Goal: Task Accomplishment & Management: Use online tool/utility

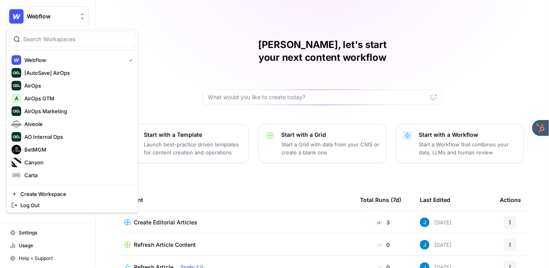
click at [61, 17] on span "Webflow" at bounding box center [51, 16] width 48 height 8
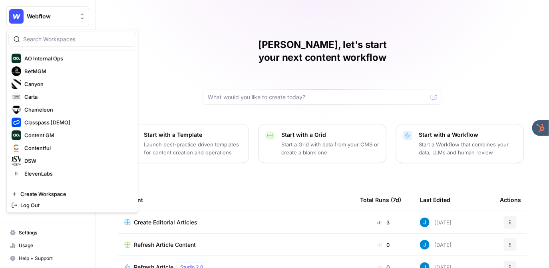
scroll to position [71, 0]
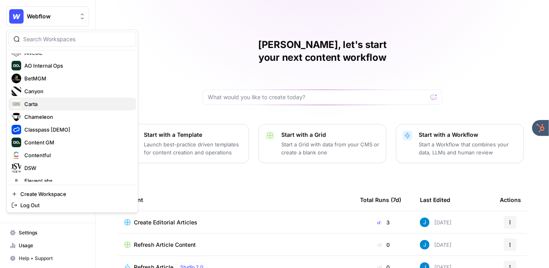
click at [60, 105] on span "Carta" at bounding box center [76, 104] width 105 height 8
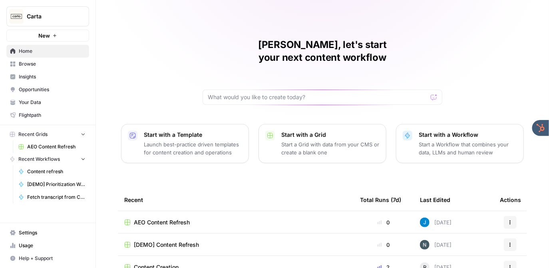
click at [156, 69] on div "Jordan, let's start your next content workflow Start with a Template Launch bes…" at bounding box center [322, 190] width 453 height 380
click at [55, 74] on span "Insights" at bounding box center [52, 76] width 67 height 7
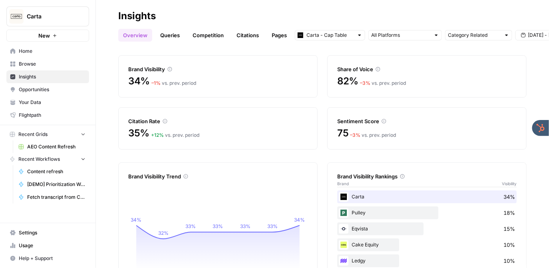
scroll to position [66, 0]
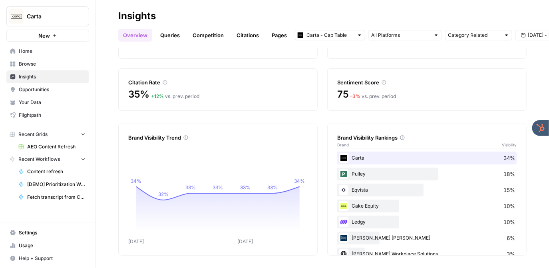
click at [170, 35] on link "Queries" at bounding box center [169, 35] width 29 height 13
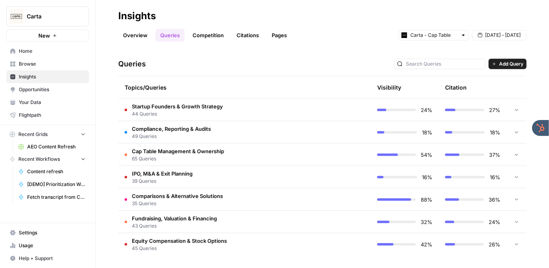
scroll to position [159, 0]
click at [221, 108] on span "Startup Founders & Growth Strategy" at bounding box center [177, 106] width 91 height 8
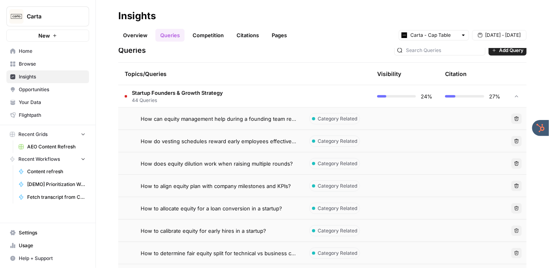
scroll to position [164, 0]
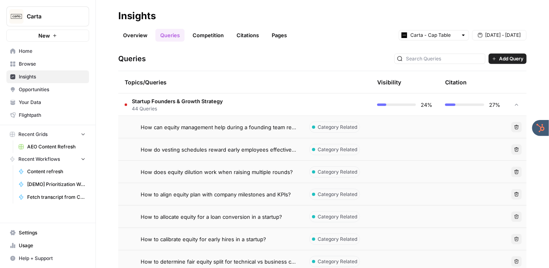
click at [306, 100] on td at bounding box center [337, 105] width 68 height 22
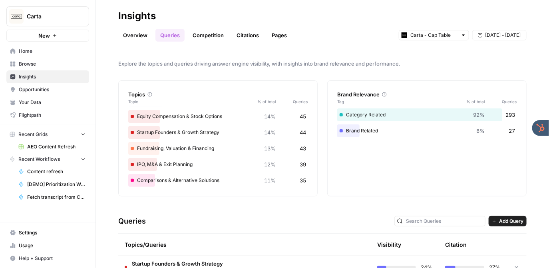
scroll to position [0, 0]
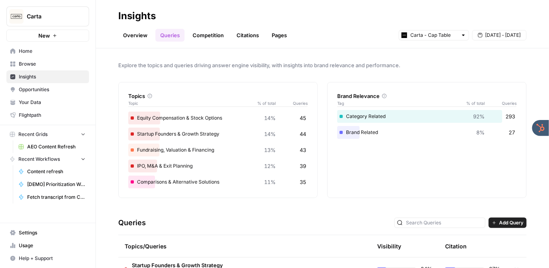
click at [213, 36] on link "Competition" at bounding box center [208, 35] width 41 height 13
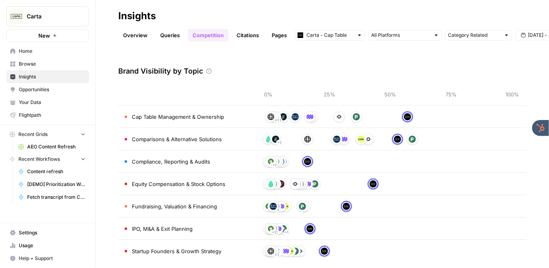
scroll to position [30, 0]
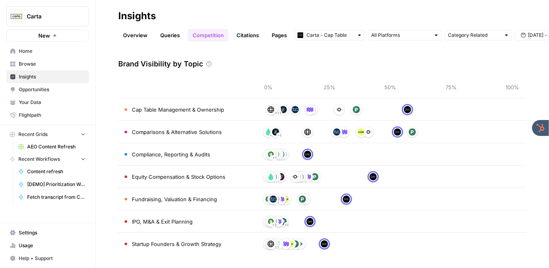
click at [54, 86] on span "Opportunities" at bounding box center [52, 89] width 67 height 7
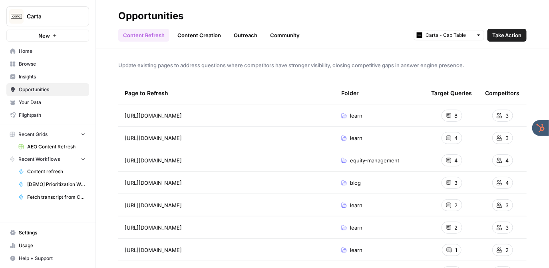
click at [197, 39] on link "Content Creation" at bounding box center [199, 35] width 53 height 13
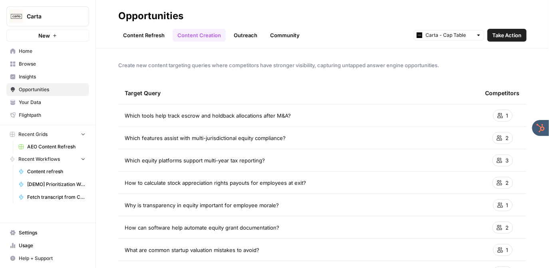
click at [40, 51] on span "Home" at bounding box center [52, 51] width 67 height 7
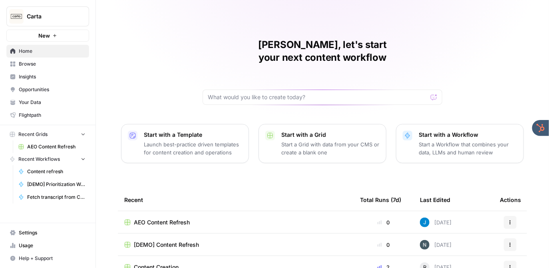
click at [38, 15] on span "Carta" at bounding box center [51, 16] width 48 height 8
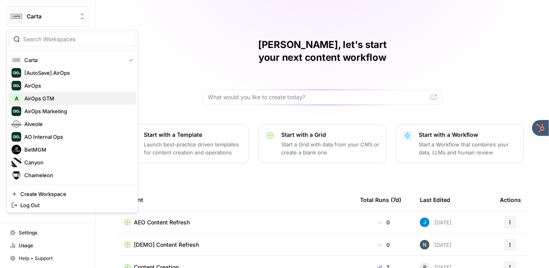
click at [44, 99] on span "AirOps GTM" at bounding box center [76, 98] width 105 height 8
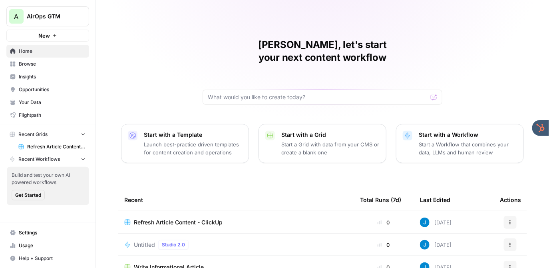
click at [53, 14] on span "AirOps GTM" at bounding box center [51, 16] width 48 height 8
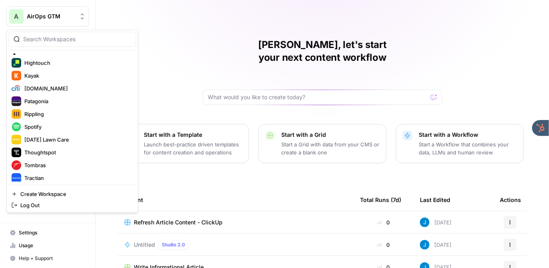
scroll to position [281, 0]
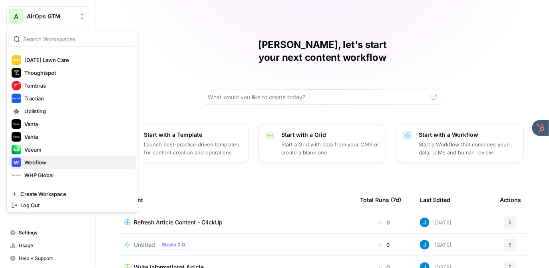
click at [41, 163] on span "Webflow" at bounding box center [76, 162] width 105 height 8
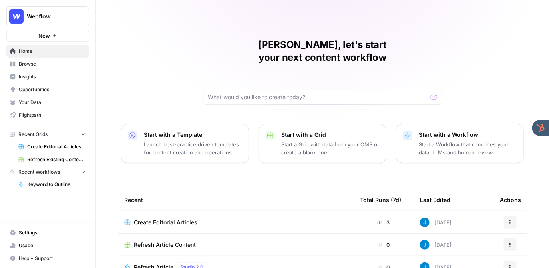
click at [162, 218] on span "Create Editorial Articles" at bounding box center [166, 222] width 64 height 8
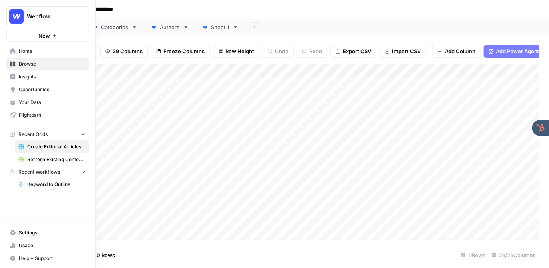
click at [27, 101] on span "Your Data" at bounding box center [52, 102] width 67 height 7
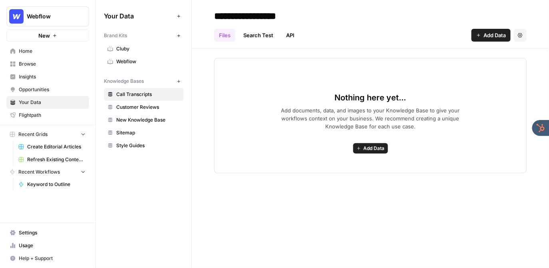
click at [135, 61] on span "Webflow" at bounding box center [148, 61] width 64 height 7
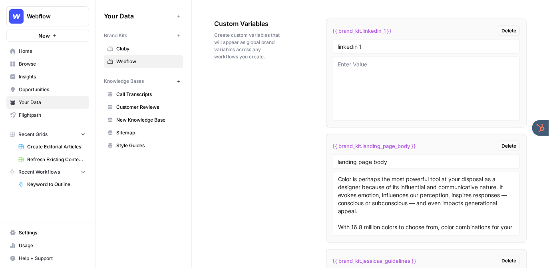
scroll to position [1291, 0]
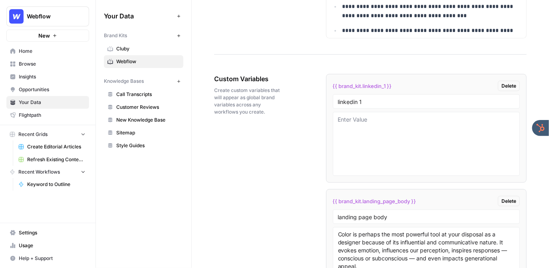
click at [48, 51] on span "Home" at bounding box center [52, 51] width 67 height 7
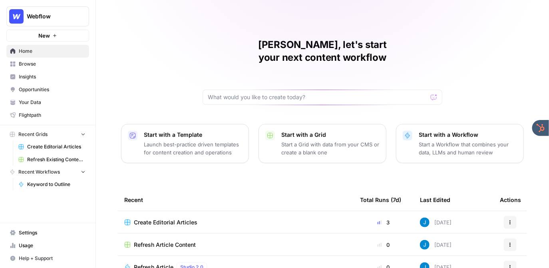
click at [165, 218] on span "Create Editorial Articles" at bounding box center [166, 222] width 64 height 8
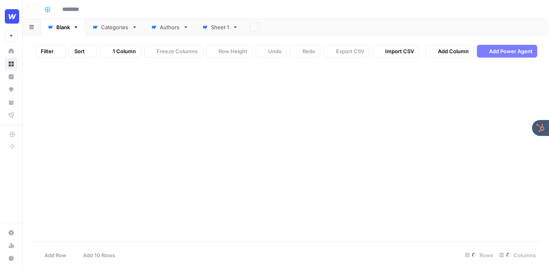
type input "**********"
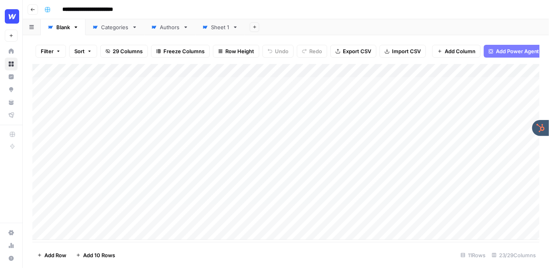
click at [92, 233] on div "Add Column" at bounding box center [285, 152] width 507 height 176
click at [370, 72] on div "Add Column" at bounding box center [285, 153] width 507 height 178
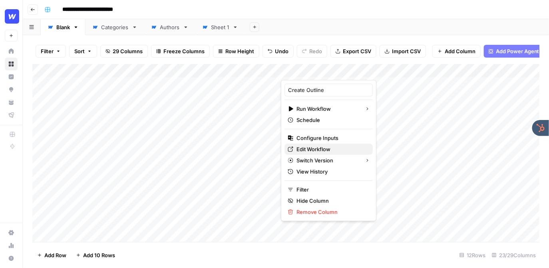
click at [312, 149] on span "Edit Workflow" at bounding box center [331, 149] width 70 height 8
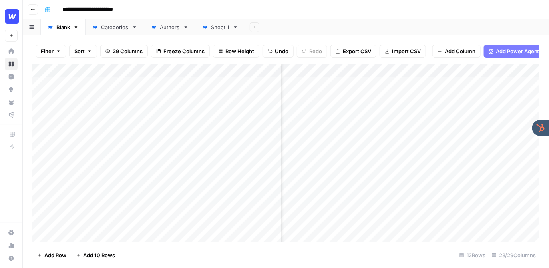
scroll to position [1, 110]
click at [310, 123] on div "Add Column" at bounding box center [285, 153] width 507 height 178
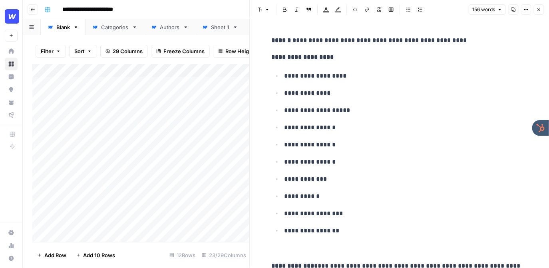
click at [538, 12] on button "Close" at bounding box center [539, 9] width 10 height 10
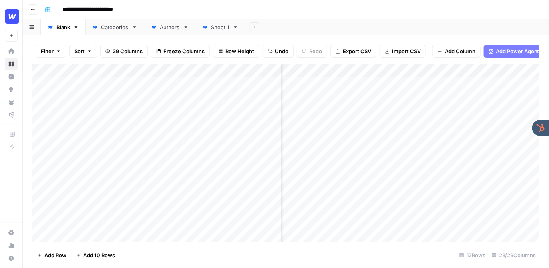
scroll to position [1, 296]
click at [418, 73] on div "Add Column" at bounding box center [285, 153] width 507 height 178
click at [383, 9] on div "**********" at bounding box center [291, 9] width 500 height 13
click at [368, 21] on div "Add Sheet" at bounding box center [397, 27] width 304 height 16
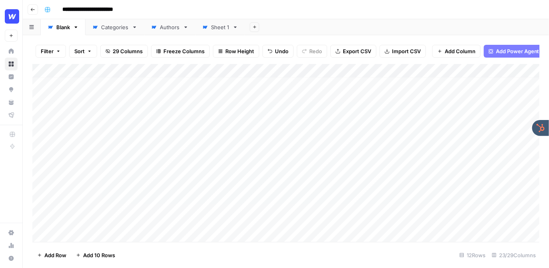
scroll to position [0, 0]
click at [362, 97] on div "Add Column" at bounding box center [285, 153] width 507 height 178
click at [369, 97] on div "Add Column" at bounding box center [285, 153] width 507 height 178
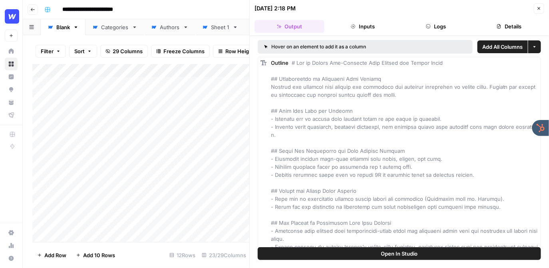
click at [436, 21] on button "Logs" at bounding box center [436, 26] width 70 height 13
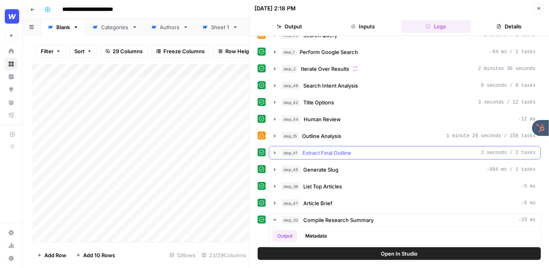
scroll to position [14, 0]
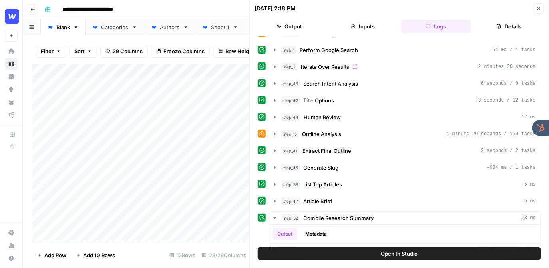
click at [540, 8] on icon "button" at bounding box center [539, 8] width 5 height 5
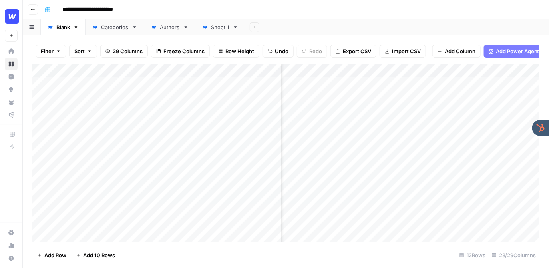
scroll to position [0, 291]
click at [424, 97] on div "Add Column" at bounding box center [285, 153] width 507 height 178
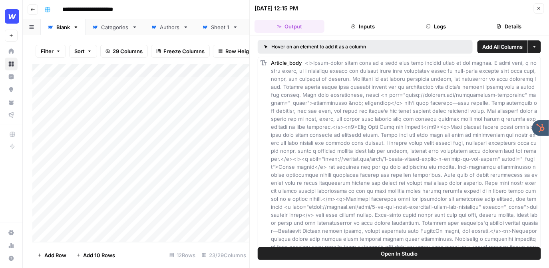
click at [441, 25] on button "Logs" at bounding box center [436, 26] width 70 height 13
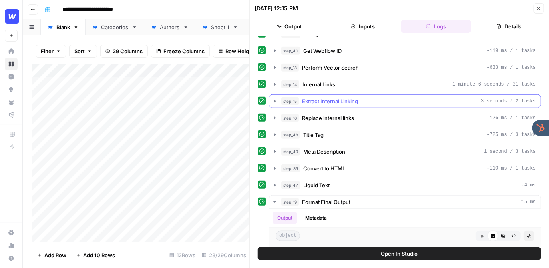
scroll to position [181, 0]
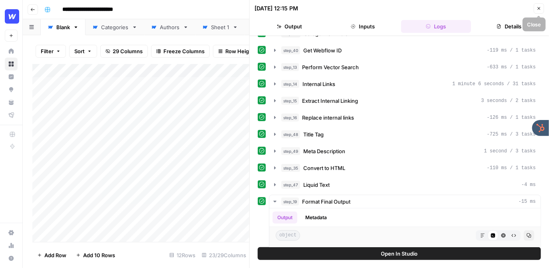
click at [538, 5] on button "Close" at bounding box center [539, 8] width 10 height 10
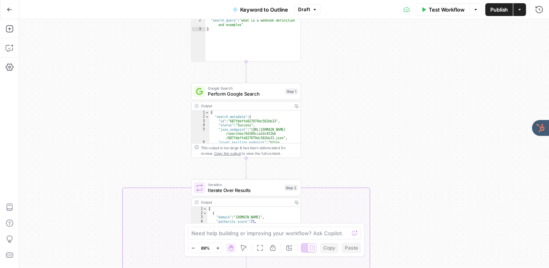
drag, startPoint x: 68, startPoint y: 77, endPoint x: 114, endPoint y: 180, distance: 113.0
click at [114, 180] on div "true false Workflow Set Inputs Inputs LLM · GPT-4o Search Query Step 40 Output …" at bounding box center [284, 143] width 530 height 249
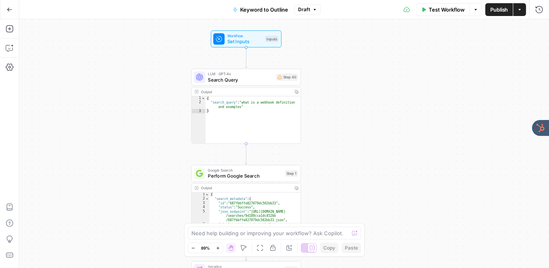
drag, startPoint x: 114, startPoint y: 114, endPoint x: 114, endPoint y: 194, distance: 79.9
click at [114, 194] on div "true false Workflow Set Inputs Inputs LLM · GPT-4o Search Query Step 40 Output …" at bounding box center [284, 143] width 530 height 249
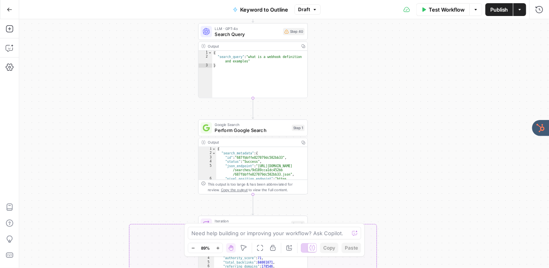
drag, startPoint x: 140, startPoint y: 168, endPoint x: 147, endPoint y: 122, distance: 46.1
click at [147, 122] on div "true false Workflow Set Inputs Inputs LLM · GPT-4o Search Query Step 40 Output …" at bounding box center [284, 143] width 530 height 249
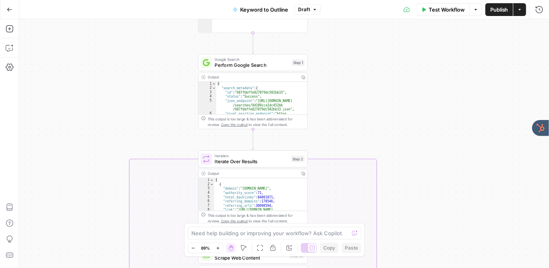
drag, startPoint x: 159, startPoint y: 127, endPoint x: 159, endPoint y: 22, distance: 105.1
click at [159, 22] on div "true false Workflow Set Inputs Inputs LLM · GPT-4o Search Query Step 40 Output …" at bounding box center [284, 143] width 530 height 249
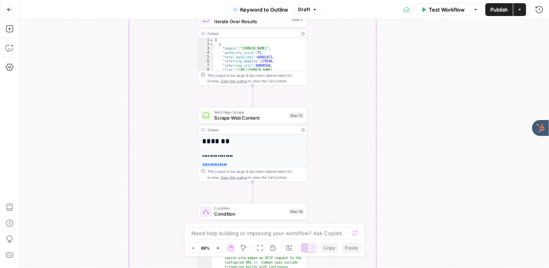
drag, startPoint x: 115, startPoint y: 181, endPoint x: 113, endPoint y: 66, distance: 114.7
click at [113, 66] on div "true false Workflow Set Inputs Inputs LLM · GPT-4o Search Query Step 40 Output …" at bounding box center [284, 143] width 530 height 249
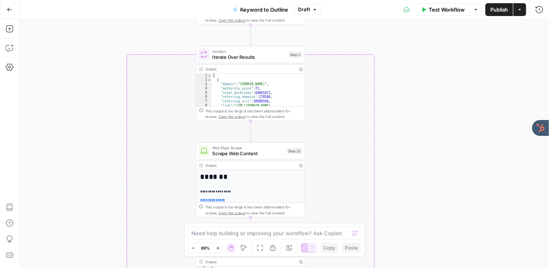
drag, startPoint x: 105, startPoint y: 78, endPoint x: 105, endPoint y: 127, distance: 49.5
click at [105, 127] on div "true false Workflow Set Inputs Inputs LLM · GPT-4o Search Query Step 40 Output …" at bounding box center [284, 143] width 530 height 249
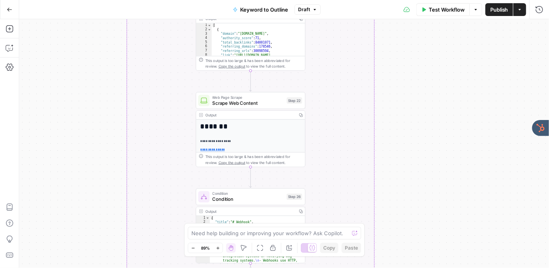
drag, startPoint x: 83, startPoint y: 170, endPoint x: 78, endPoint y: 26, distance: 143.9
click at [78, 26] on div "true false Workflow Set Inputs Inputs LLM · GPT-4o Search Query Step 40 Output …" at bounding box center [284, 143] width 530 height 249
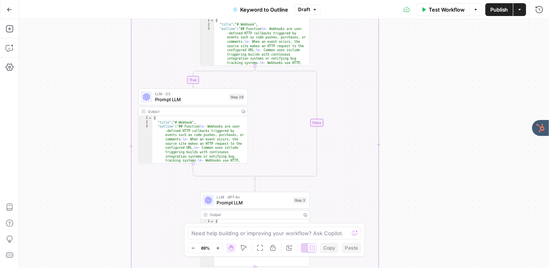
drag, startPoint x: 67, startPoint y: 165, endPoint x: 79, endPoint y: 53, distance: 112.9
click at [79, 53] on div "true false Workflow Set Inputs Inputs LLM · GPT-4o Search Query Step 40 Output …" at bounding box center [284, 143] width 530 height 249
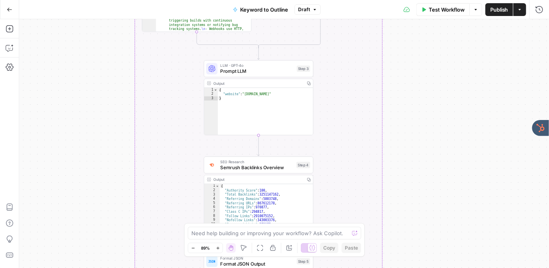
drag, startPoint x: 101, startPoint y: 171, endPoint x: 101, endPoint y: 44, distance: 127.1
click at [101, 44] on div "true false Workflow Set Inputs Inputs LLM · GPT-4o Search Query Step 40 Output …" at bounding box center [284, 143] width 530 height 249
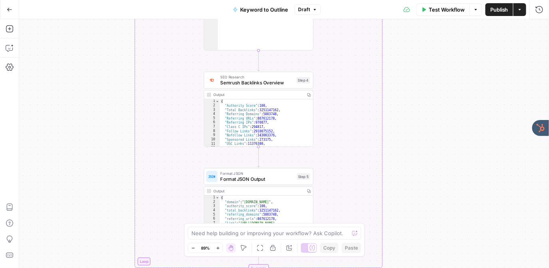
drag, startPoint x: 104, startPoint y: 156, endPoint x: 104, endPoint y: 75, distance: 80.7
click at [104, 75] on div "true false Workflow Set Inputs Inputs LLM · GPT-4o Search Query Step 40 Output …" at bounding box center [284, 143] width 530 height 249
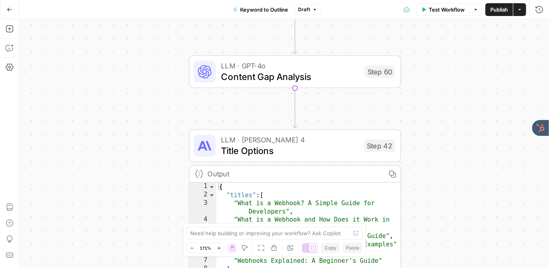
drag, startPoint x: 308, startPoint y: 126, endPoint x: 397, endPoint y: 109, distance: 90.2
click at [397, 109] on div "true false Workflow Set Inputs Inputs LLM · GPT-4o Search Query Step 40 Output …" at bounding box center [284, 143] width 530 height 249
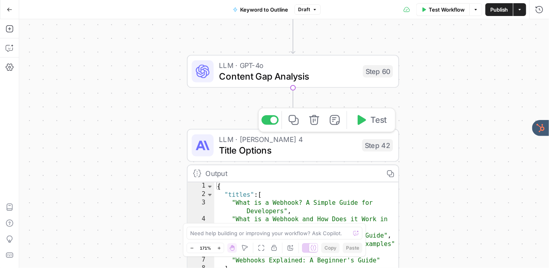
click at [236, 151] on span "Title Options" at bounding box center [287, 150] width 137 height 14
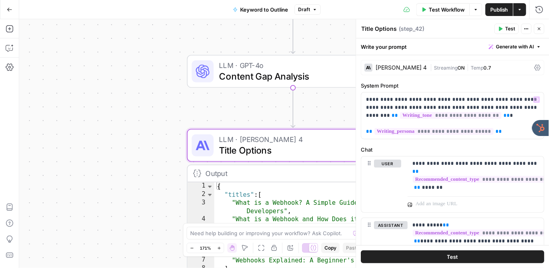
click at [402, 69] on div "[PERSON_NAME] 4" at bounding box center [401, 68] width 51 height 6
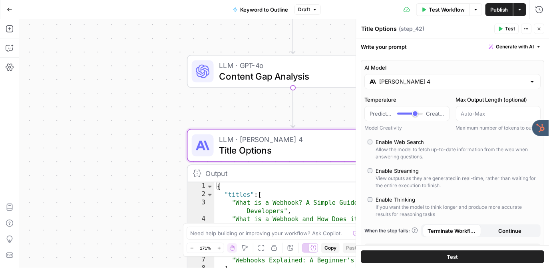
click at [401, 87] on div "[PERSON_NAME] 4" at bounding box center [453, 81] width 176 height 15
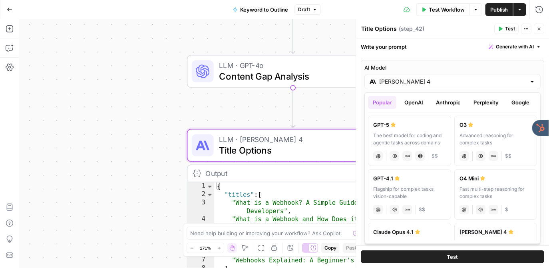
click at [446, 105] on button "Anthropic" at bounding box center [448, 102] width 34 height 13
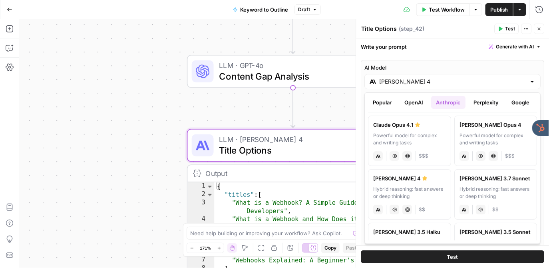
click at [482, 102] on button "Perplexity" at bounding box center [486, 102] width 35 height 13
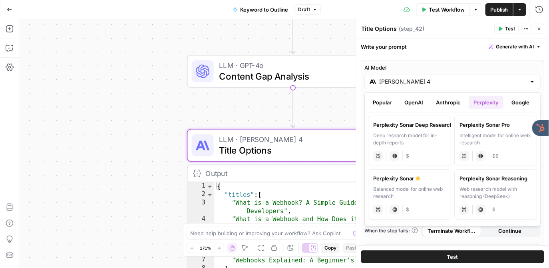
click at [538, 30] on icon "button" at bounding box center [539, 29] width 3 height 3
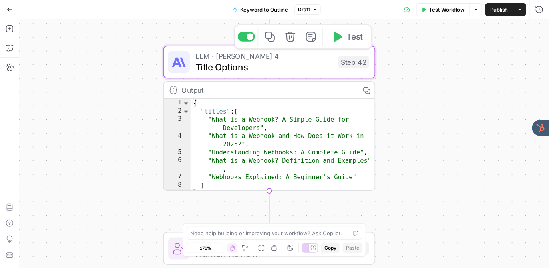
click at [249, 48] on div "Copy step Delete step Add Note Test" at bounding box center [303, 36] width 138 height 25
click at [235, 63] on span "Title Options" at bounding box center [263, 67] width 137 height 14
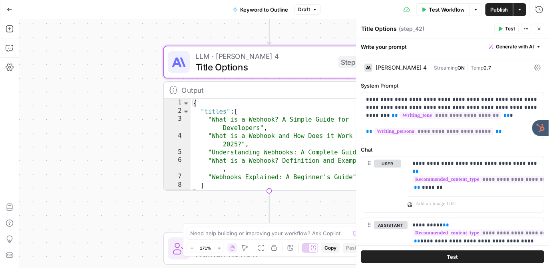
click at [401, 72] on div "Claude Sonnet 4 | Streaming ON | Temp 0.7" at bounding box center [452, 67] width 183 height 15
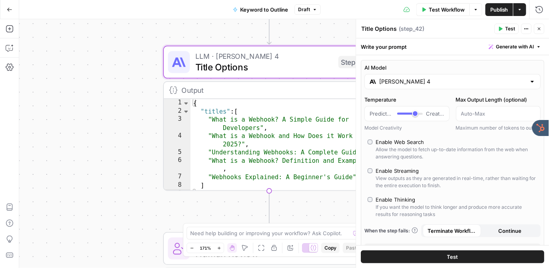
click at [403, 84] on input "Claude Sonnet 4" at bounding box center [453, 82] width 147 height 8
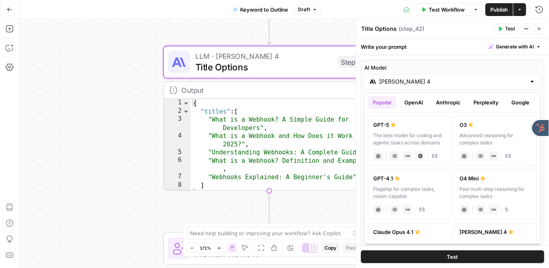
click at [407, 109] on div "Popular OpenAI Anthropic Perplexity Google Other" at bounding box center [452, 104] width 169 height 16
click at [413, 103] on button "OpenAI" at bounding box center [414, 102] width 28 height 13
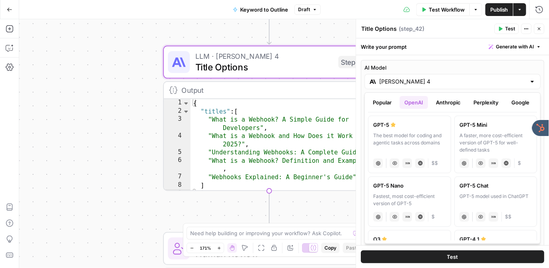
click at [539, 28] on icon "button" at bounding box center [539, 29] width 3 height 3
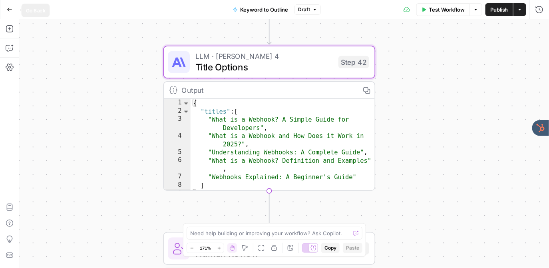
click at [8, 9] on icon "button" at bounding box center [9, 10] width 5 height 4
